Goal: Task Accomplishment & Management: Manage account settings

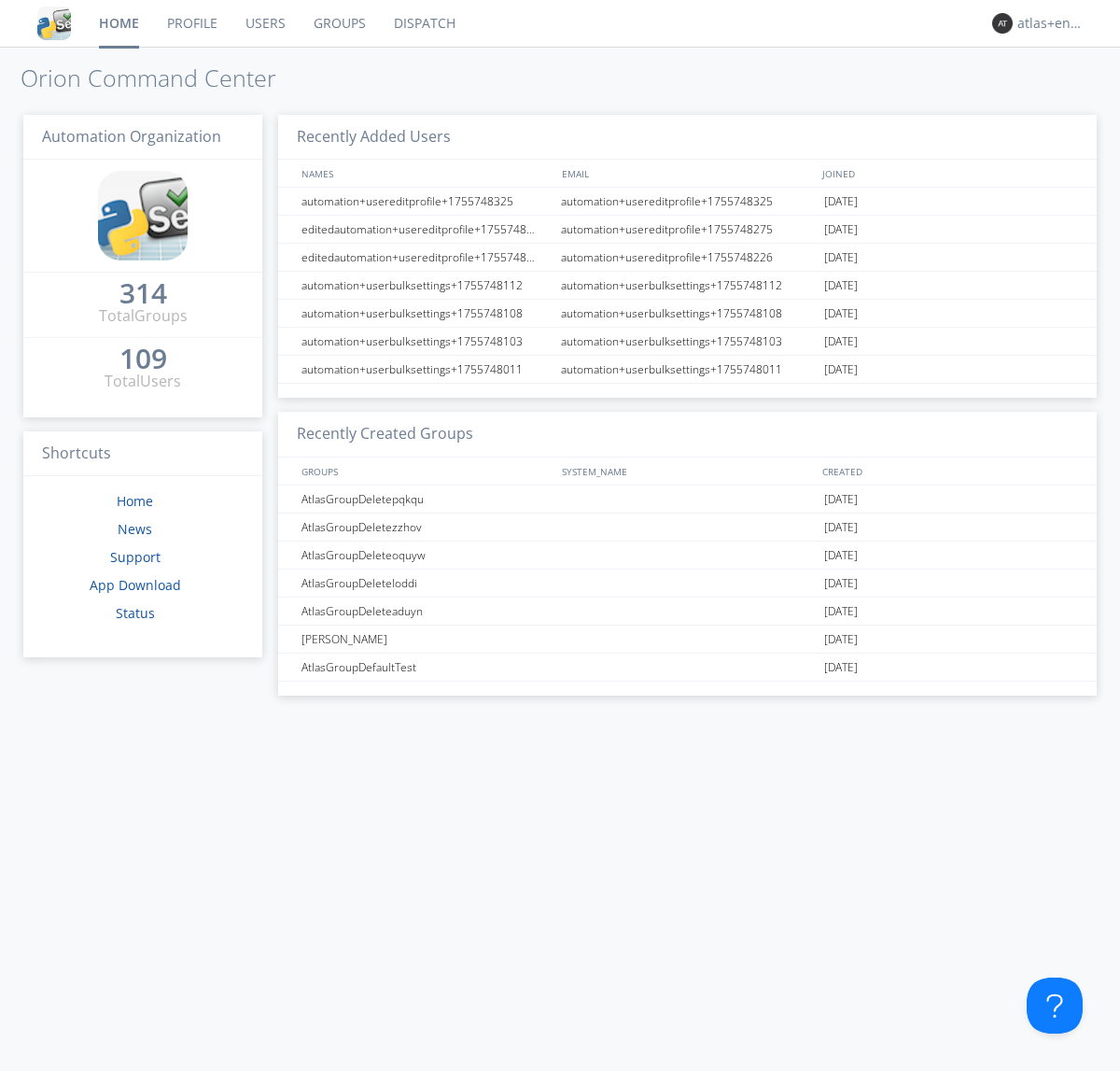
click at [423, 23] on link "Dispatch" at bounding box center [425, 23] width 89 height 47
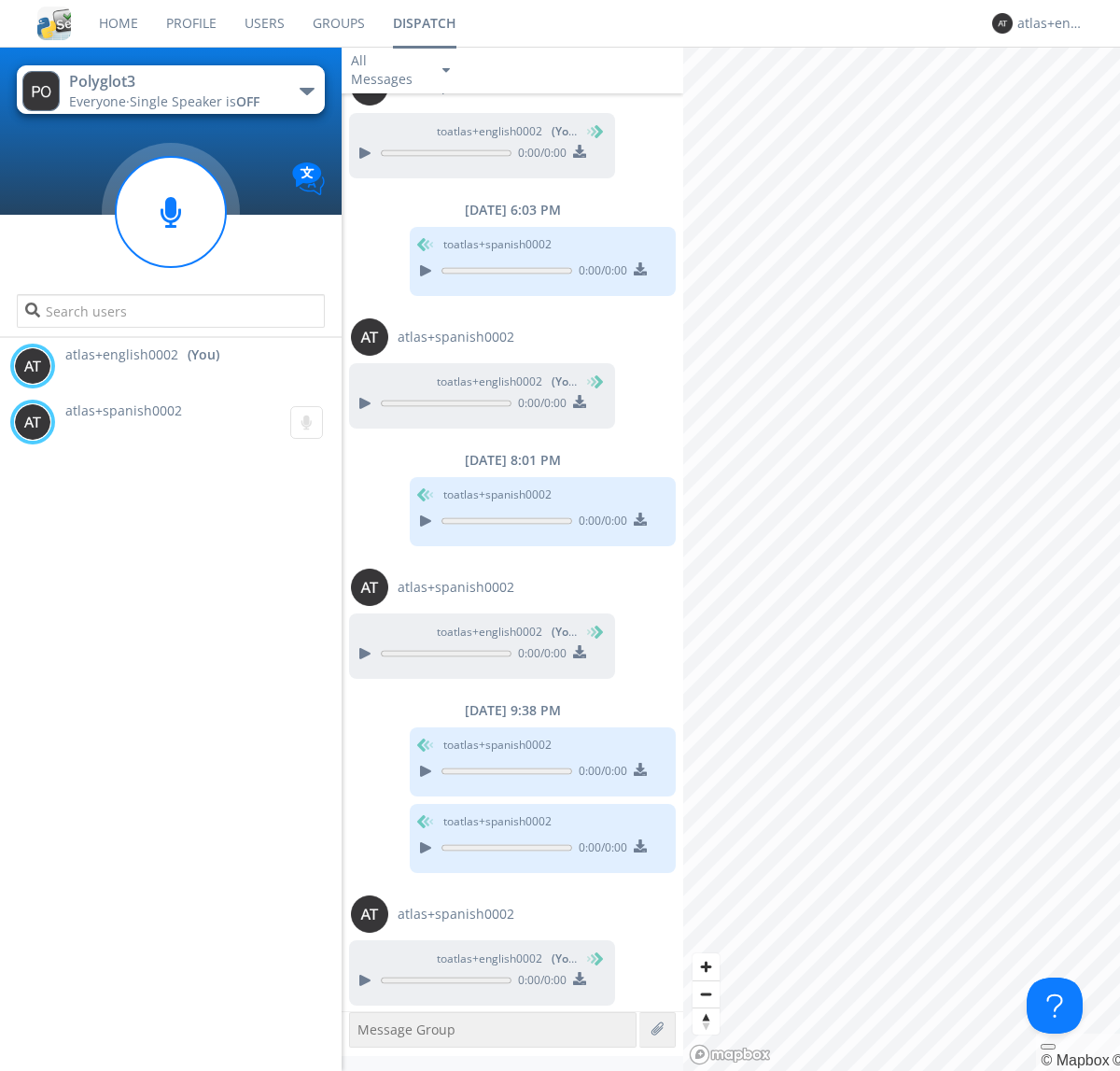
scroll to position [177, 0]
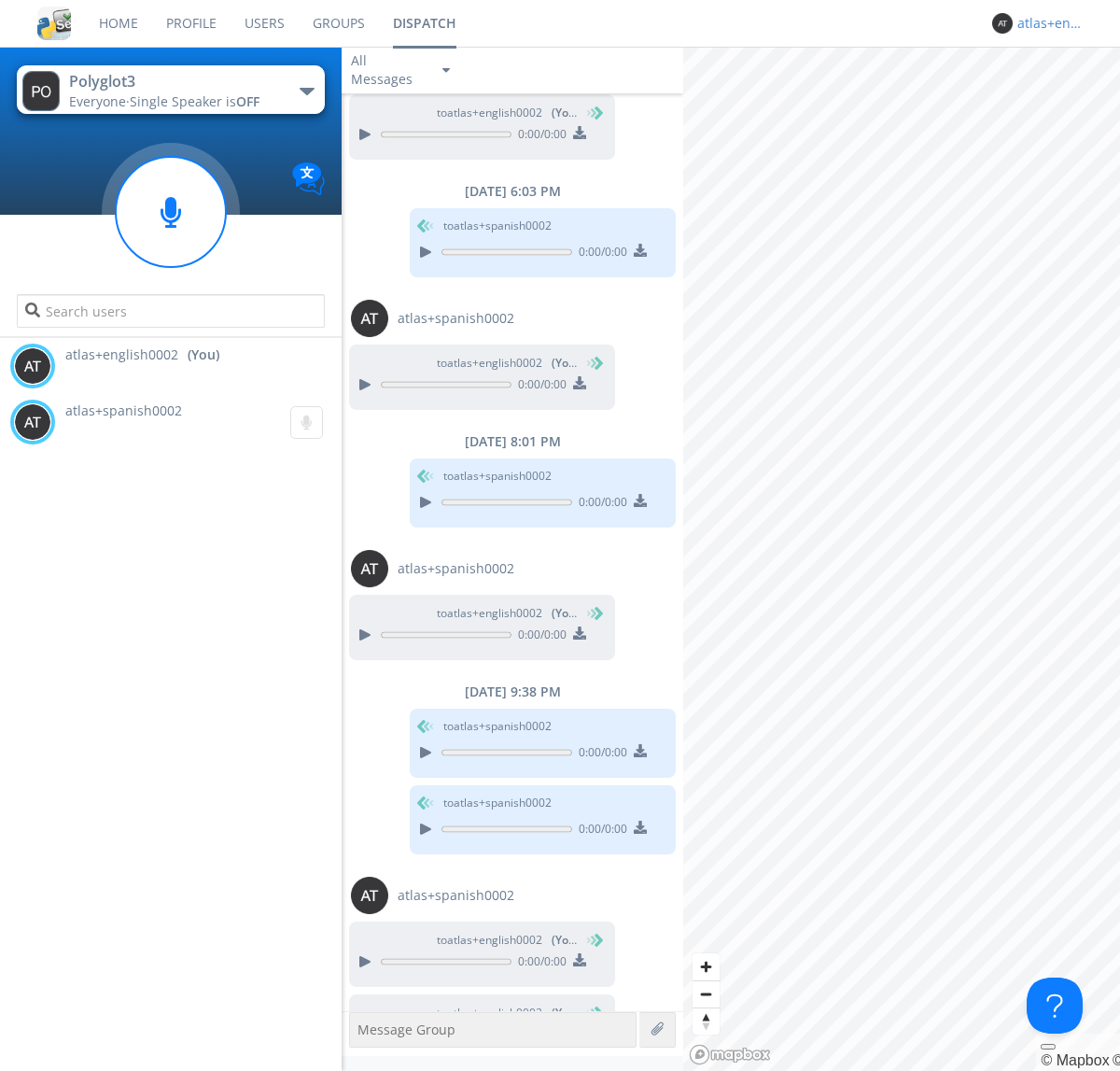
click at [1048, 23] on div "atlas+english0002" at bounding box center [1053, 22] width 70 height 18
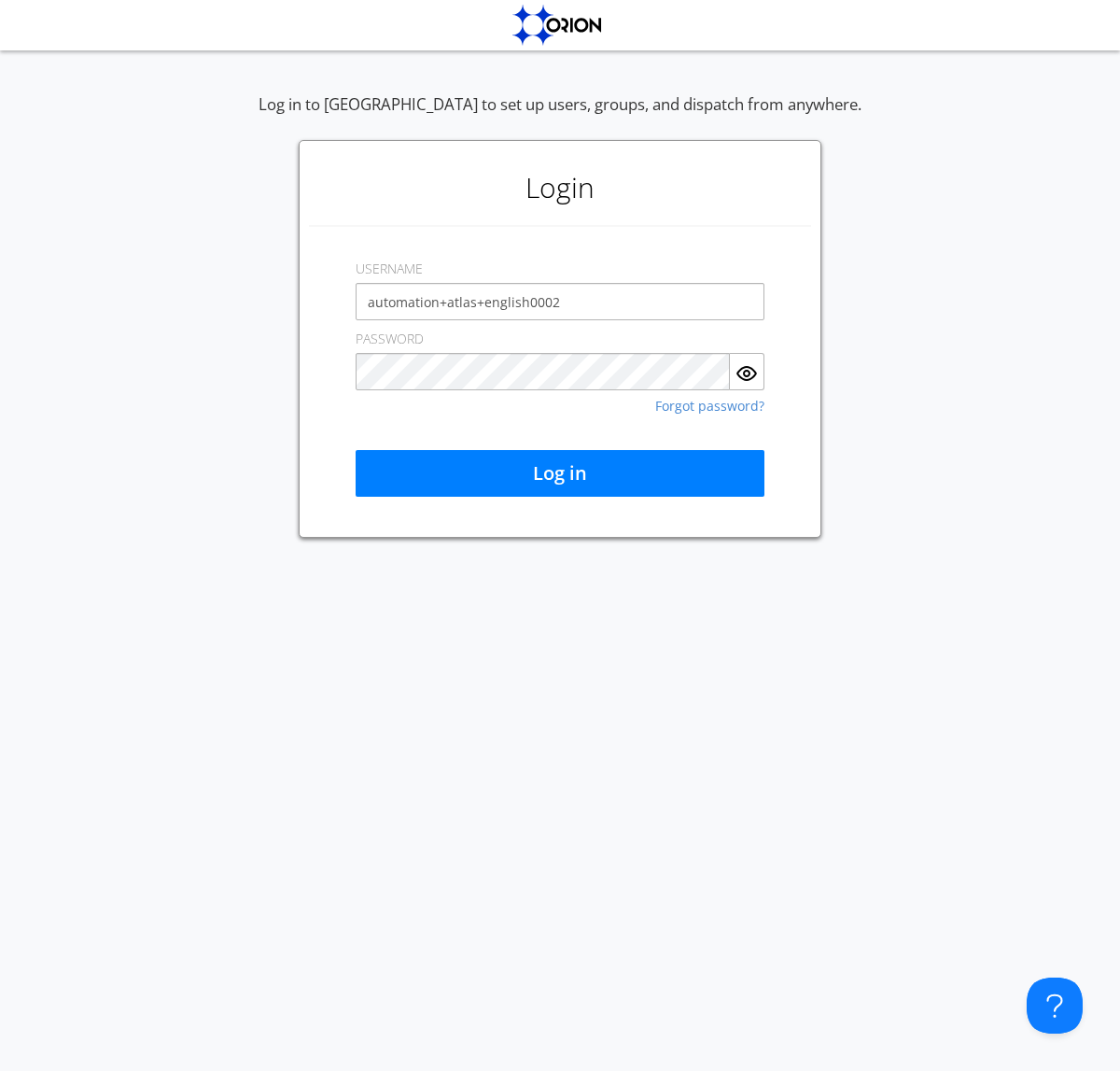
type input "automation+atlas+english0002"
click at [560, 473] on button "Log in" at bounding box center [560, 473] width 409 height 47
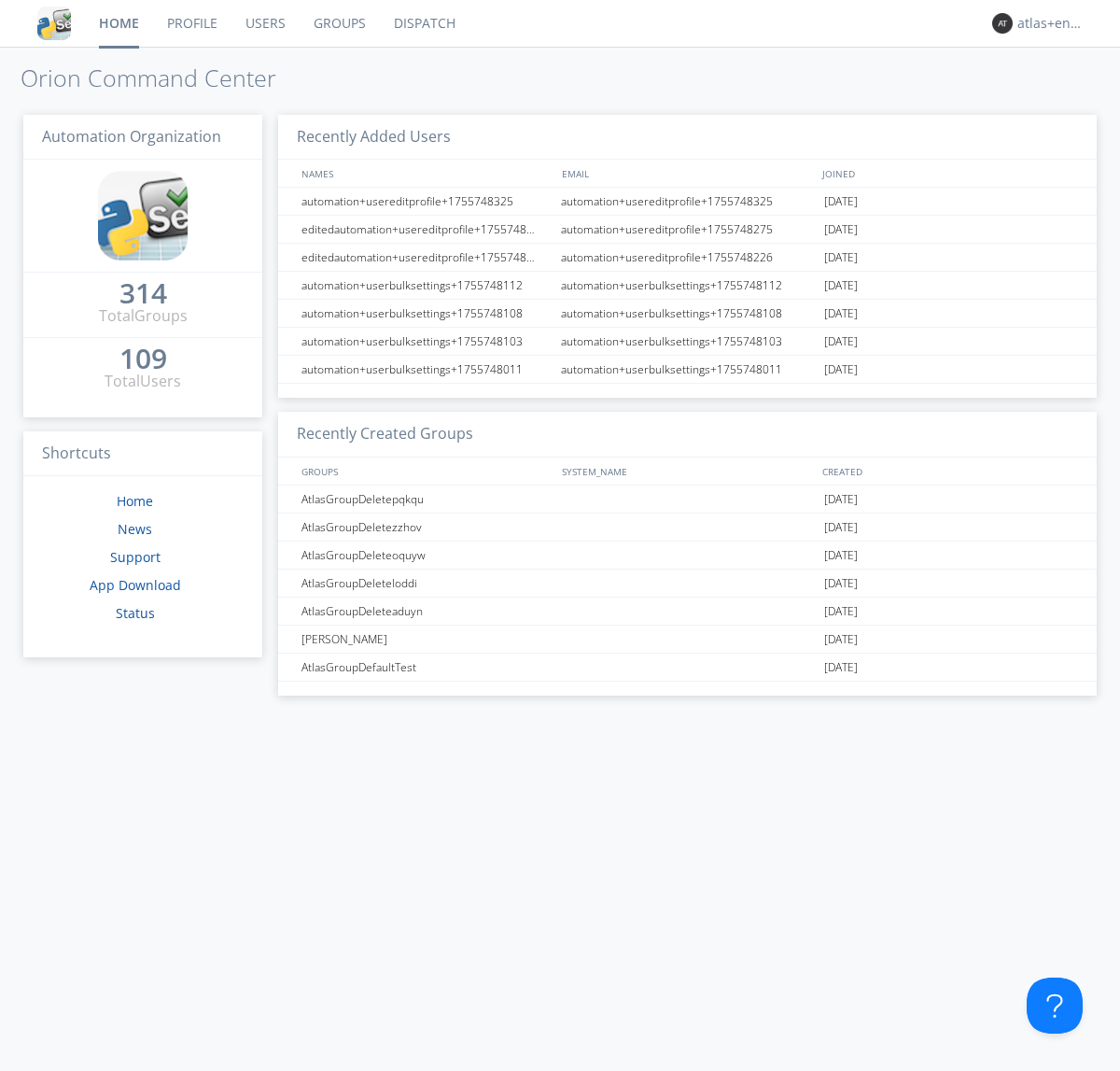
click at [423, 23] on link "Dispatch" at bounding box center [425, 23] width 89 height 47
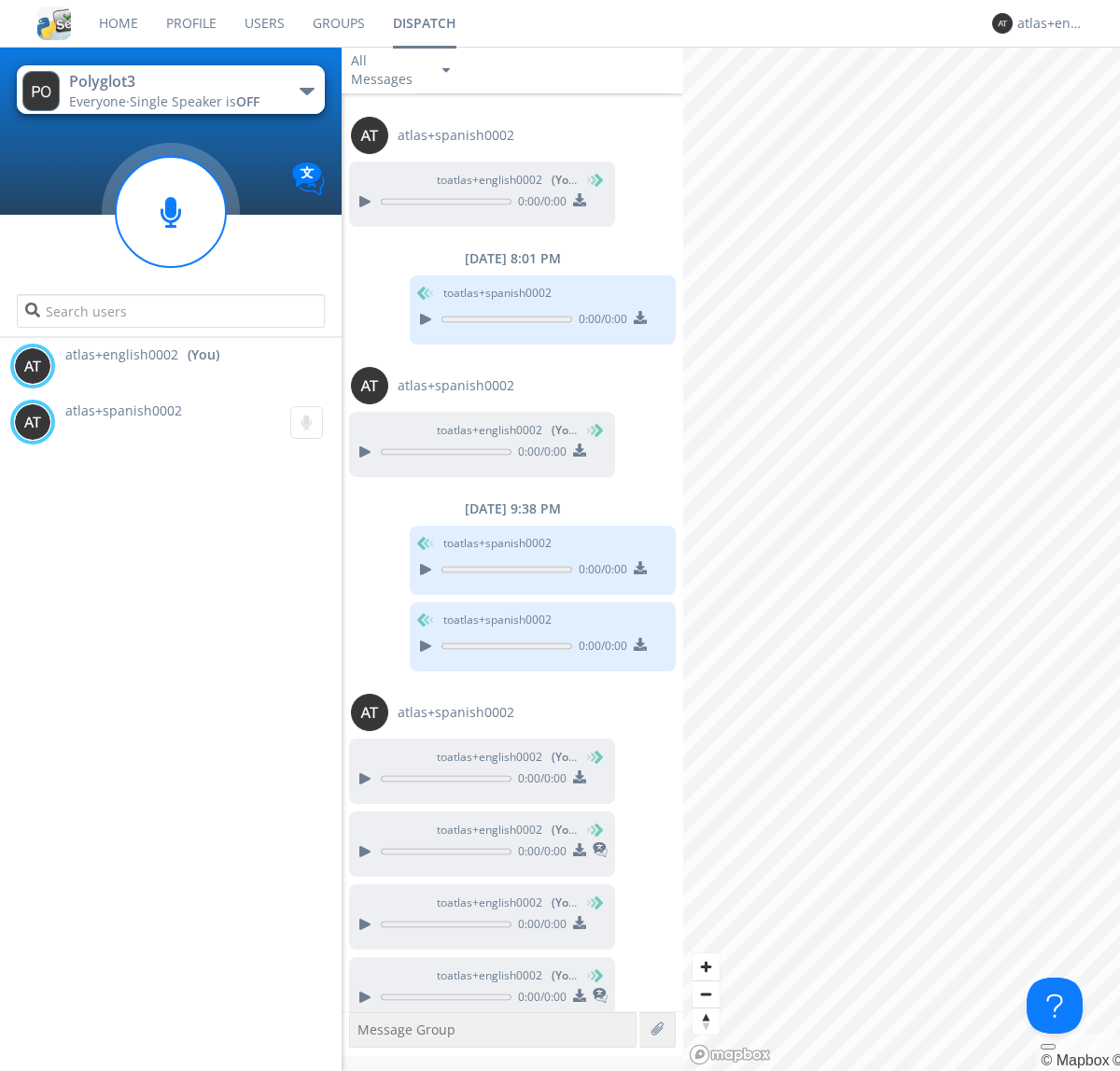
scroll to position [378, 0]
